Goal: Check status: Check status

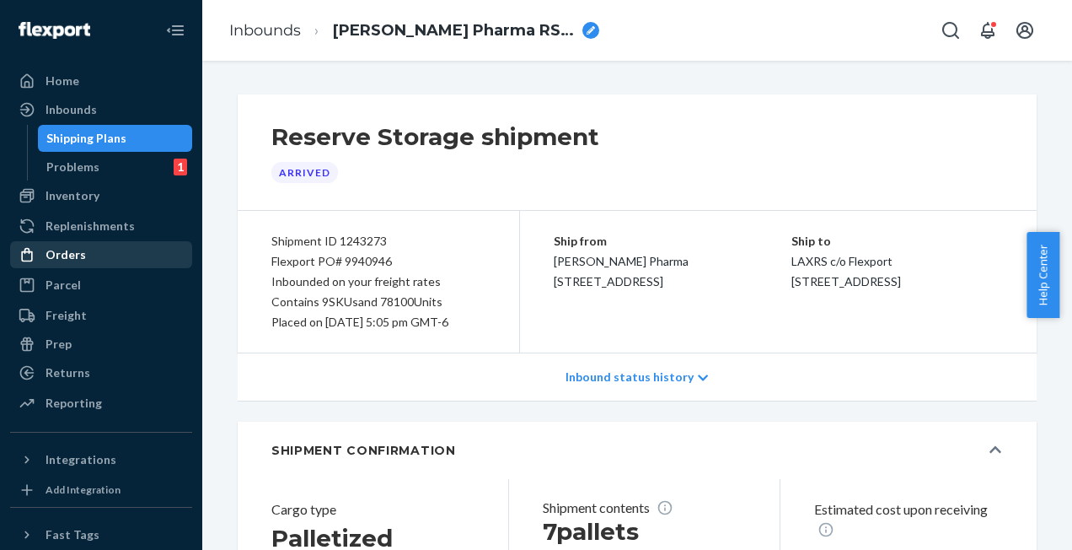
click at [75, 258] on div "Orders" at bounding box center [66, 254] width 40 height 17
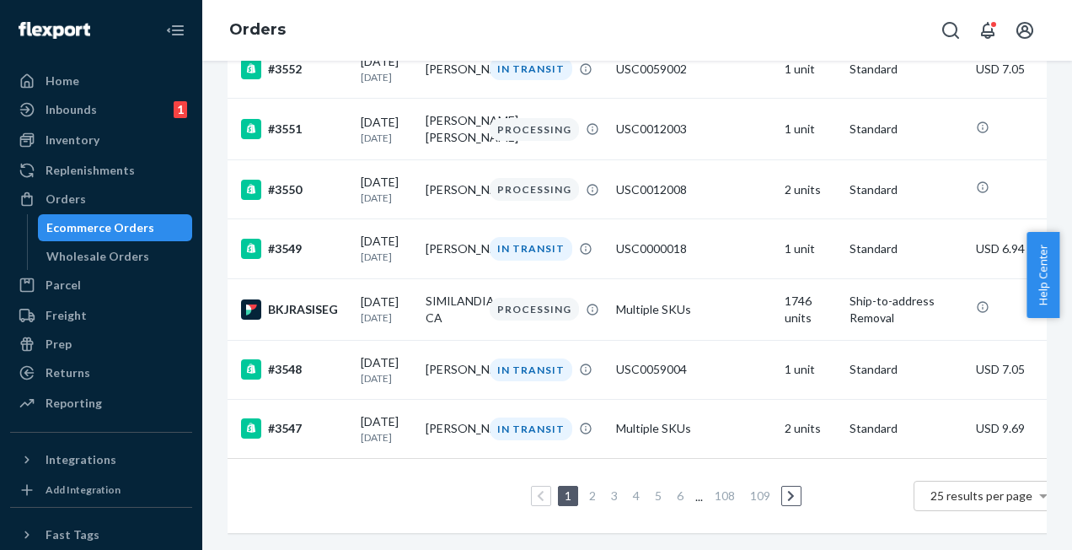
scroll to position [1353, 0]
click at [597, 488] on link "2" at bounding box center [592, 495] width 13 height 14
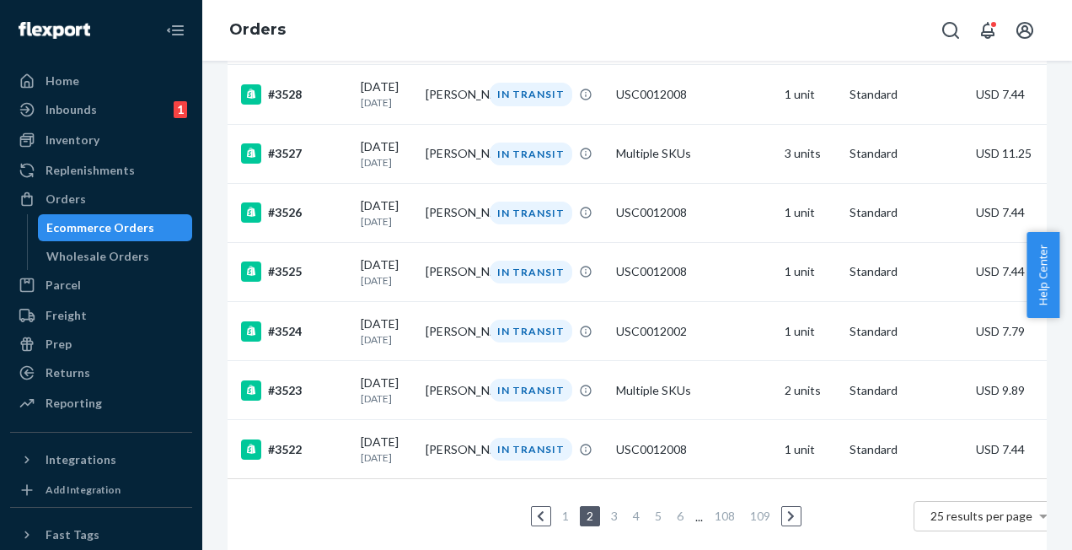
scroll to position [1401, 0]
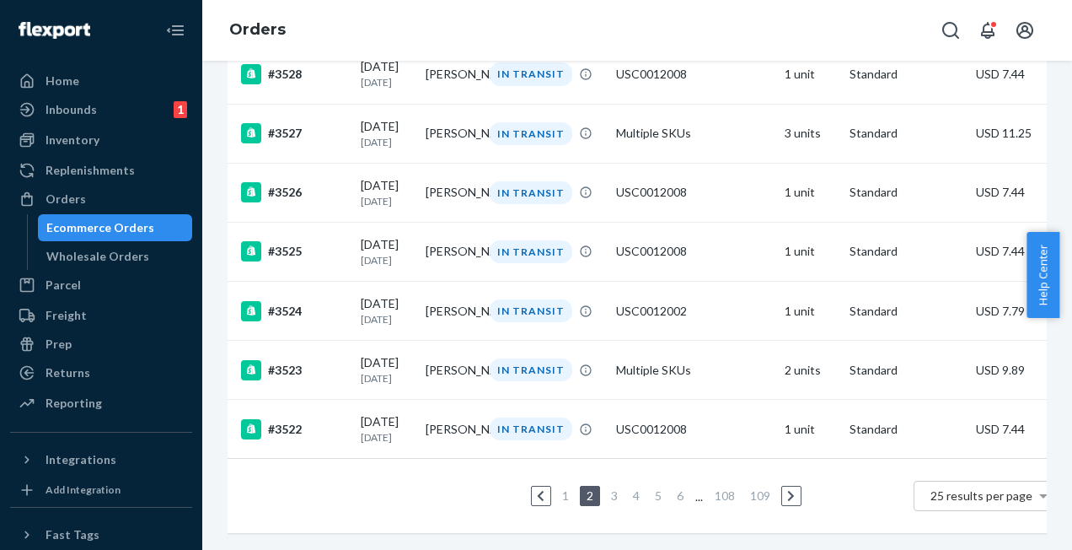
click at [614, 488] on link "3" at bounding box center [614, 495] width 13 height 14
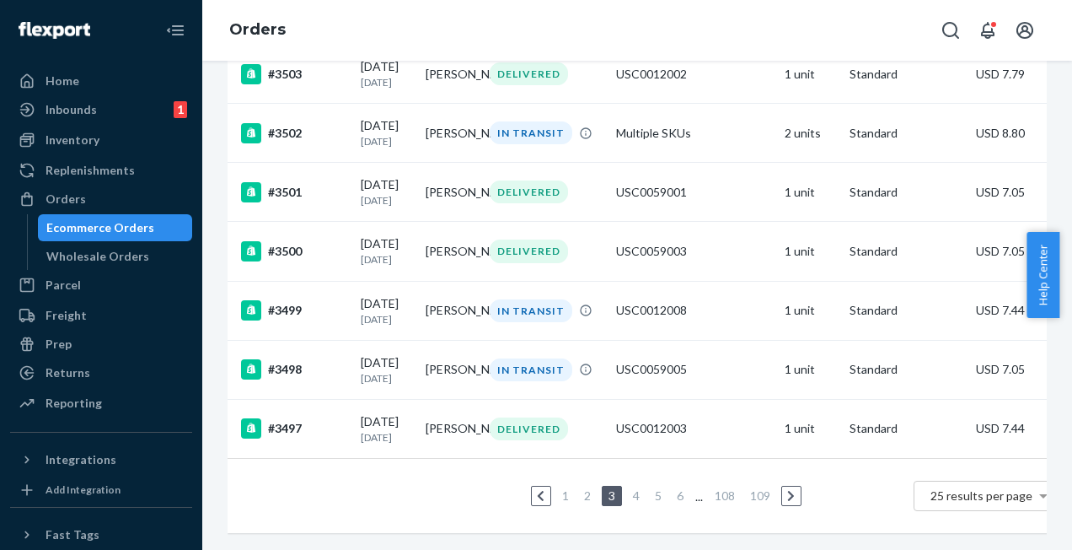
scroll to position [1317, 0]
click at [636, 488] on link "4" at bounding box center [636, 495] width 13 height 14
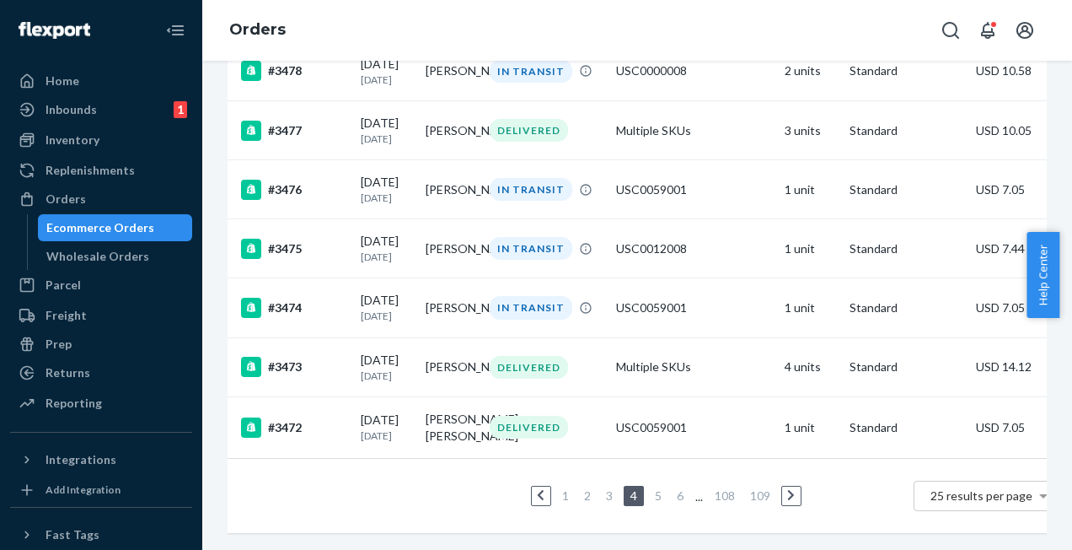
scroll to position [1367, 0]
click at [565, 488] on link "1" at bounding box center [565, 495] width 13 height 14
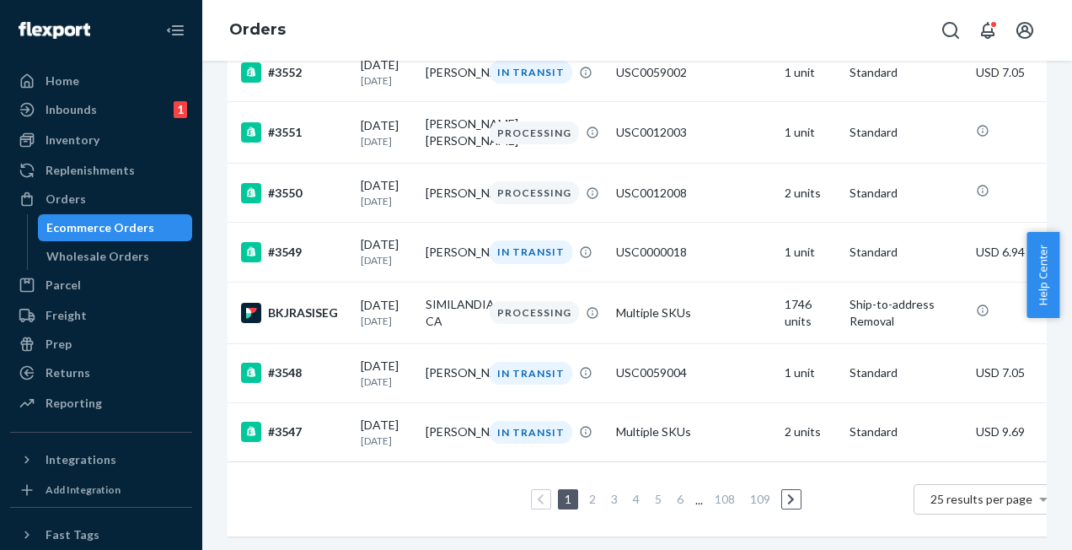
scroll to position [1305, 0]
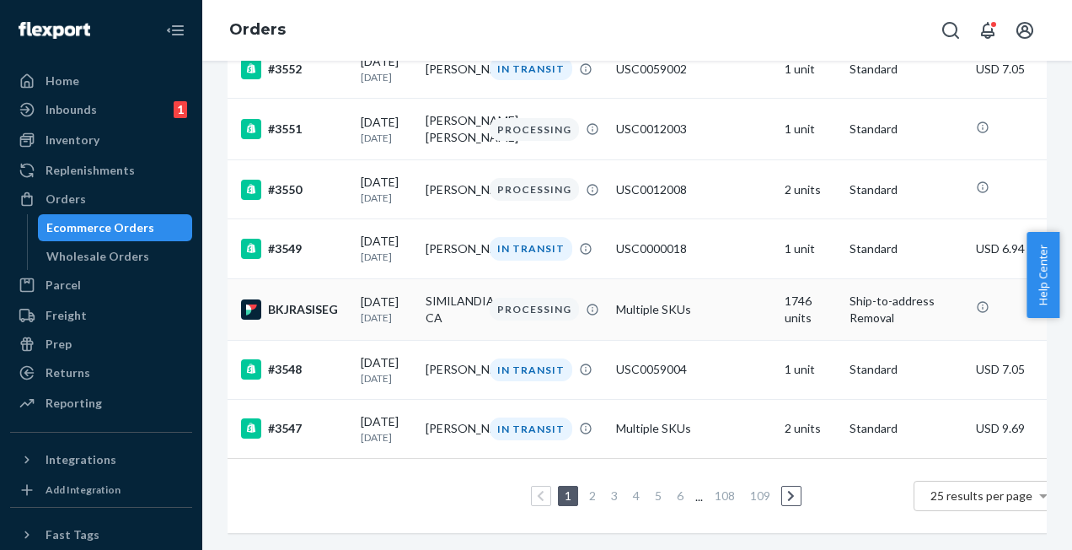
click at [642, 337] on td "Multiple SKUs" at bounding box center [693, 309] width 169 height 62
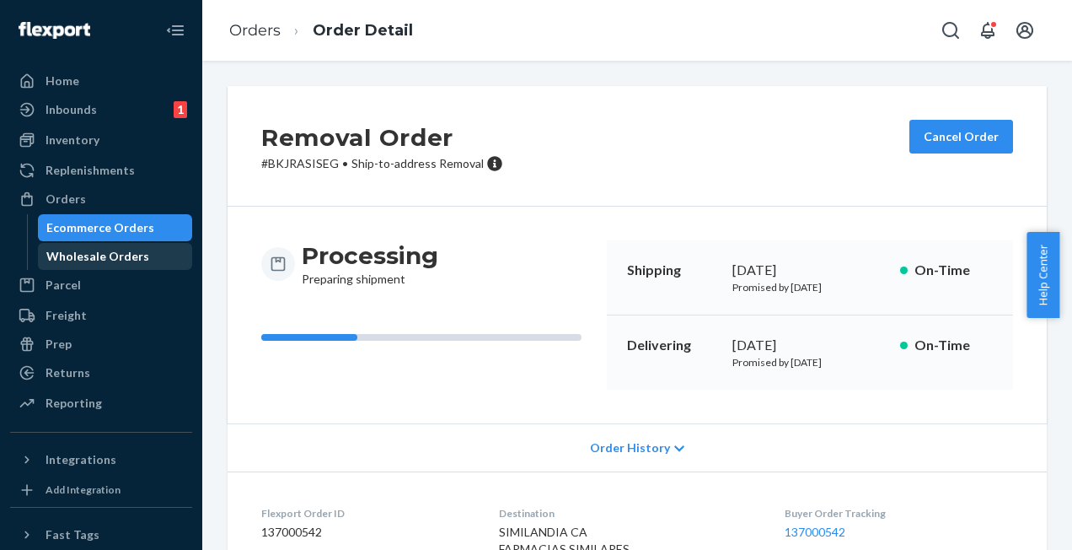
click at [105, 258] on div "Wholesale Orders" at bounding box center [97, 256] width 103 height 17
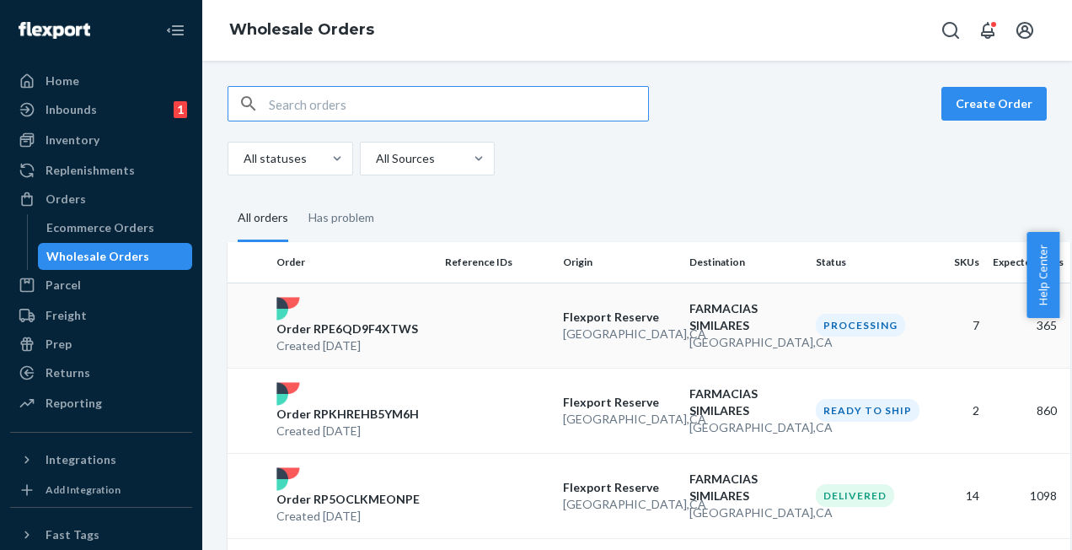
click at [405, 325] on p "Order RPE6QD9F4XTWS" at bounding box center [347, 328] width 142 height 17
